Goal: Navigation & Orientation: Find specific page/section

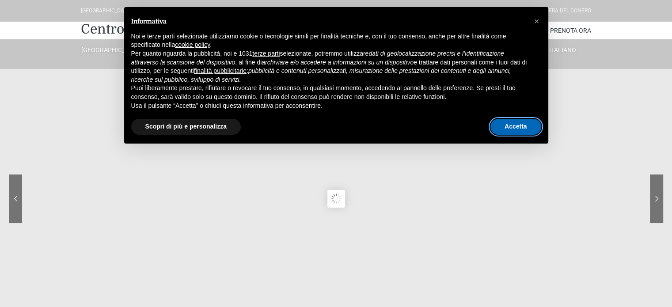
click at [521, 135] on button "Accetta" at bounding box center [515, 127] width 51 height 16
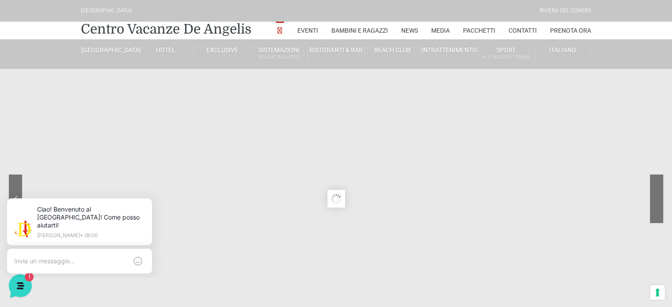
click at [652, 190] on sr7-nav-img-live at bounding box center [624, 199] width 80 height 49
click at [658, 196] on sr7-nav-img-live at bounding box center [624, 199] width 80 height 49
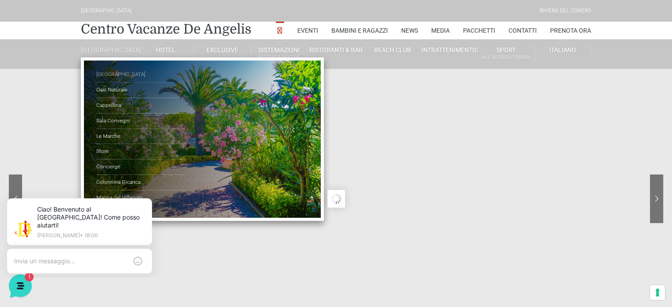
click at [111, 83] on link "[GEOGRAPHIC_DATA]" at bounding box center [140, 74] width 88 height 15
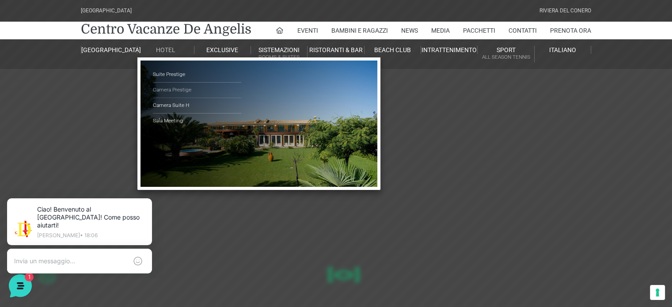
click at [168, 91] on link "Camera Prestige" at bounding box center [197, 90] width 88 height 15
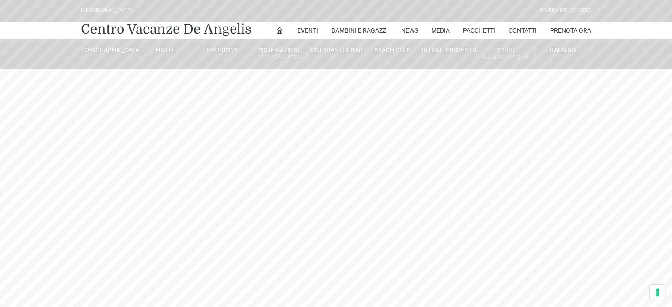
drag, startPoint x: 0, startPoint y: 0, endPoint x: 601, endPoint y: 146, distance: 618.4
click at [601, 146] on sr7-content at bounding box center [336, 199] width 672 height 398
